Goal: Check status

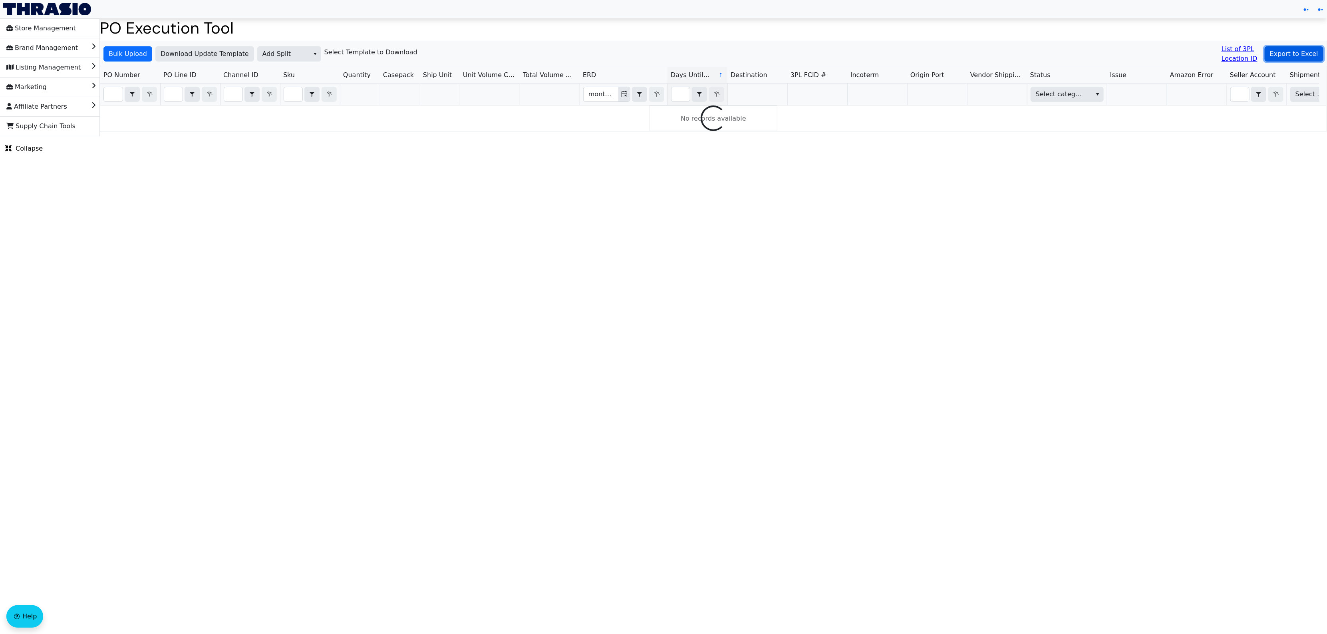
click at [1288, 52] on span "Export to Excel" at bounding box center [1294, 54] width 48 height 10
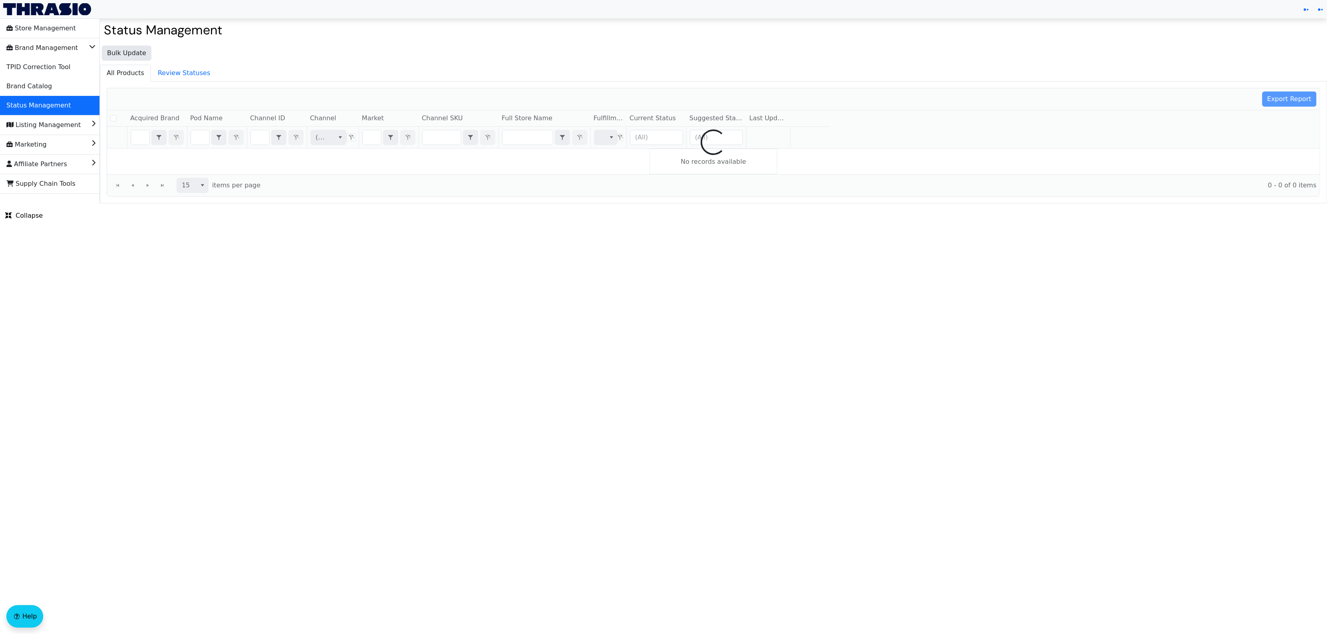
checkbox input "false"
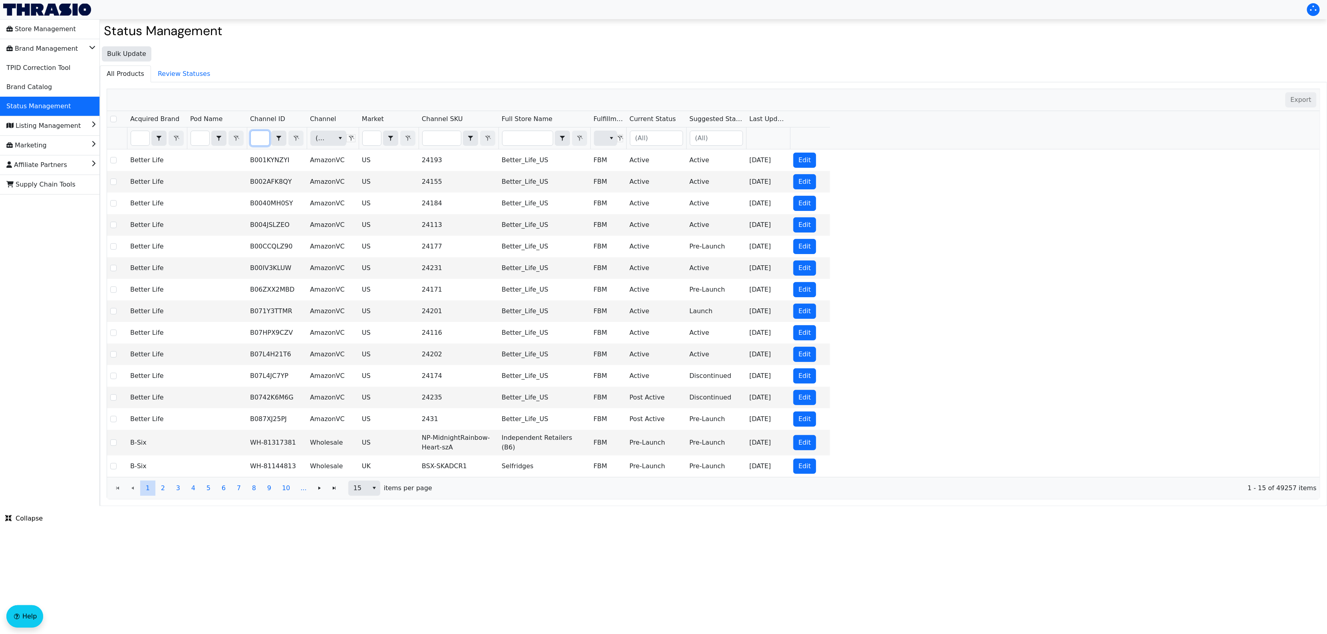
click at [260, 138] on input "Filter" at bounding box center [260, 138] width 18 height 14
type input "B000RQ2AAU"
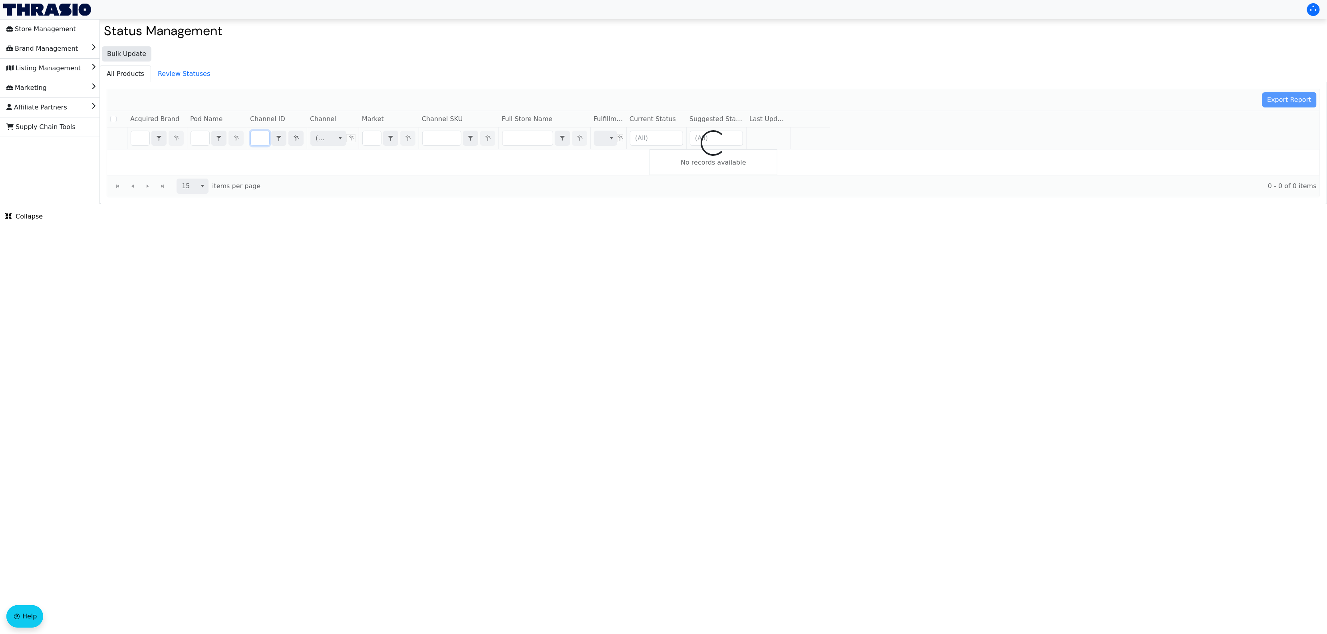
checkbox input "false"
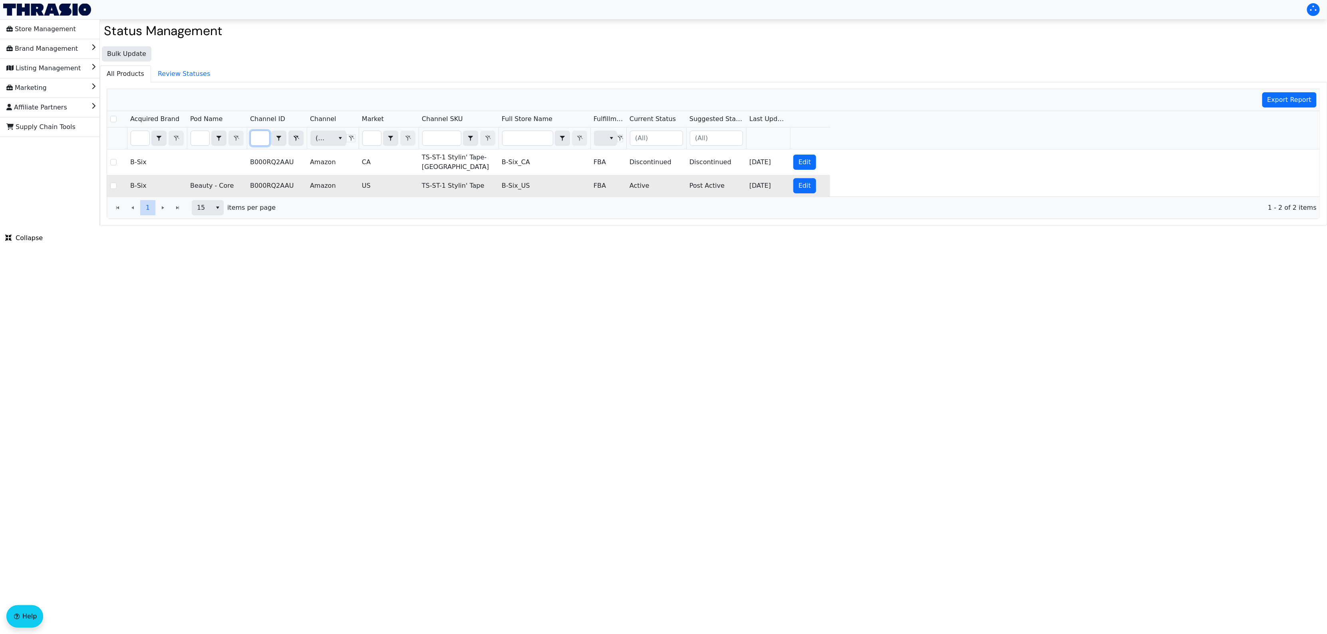
type input "B000RQ2AAU"
click at [463, 184] on td "TS-ST-1 Stylin' Tape" at bounding box center [459, 186] width 80 height 22
